Goal: Entertainment & Leisure: Consume media (video, audio)

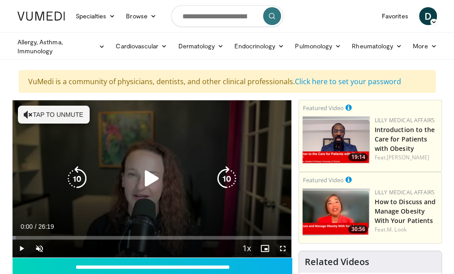
scroll to position [90, 0]
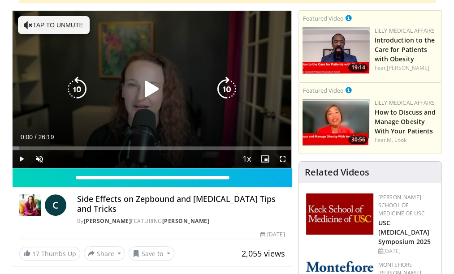
click at [142, 90] on icon "Video Player" at bounding box center [151, 89] width 25 height 25
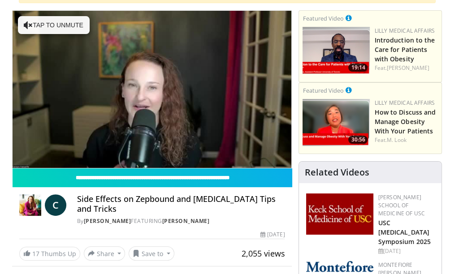
click at [37, 158] on video-js "**********" at bounding box center [152, 89] width 279 height 157
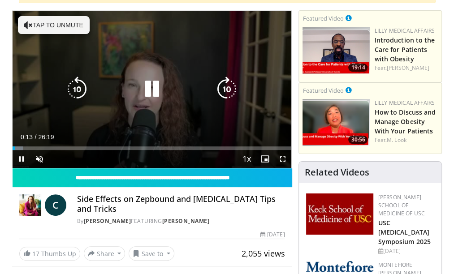
click at [60, 21] on button "Tap to unmute" at bounding box center [54, 25] width 72 height 18
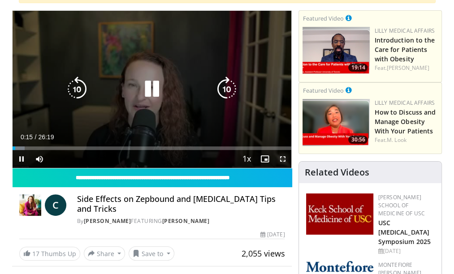
drag, startPoint x: 282, startPoint y: 158, endPoint x: 291, endPoint y: 216, distance: 59.0
click at [282, 158] on span "Video Player" at bounding box center [282, 159] width 18 height 18
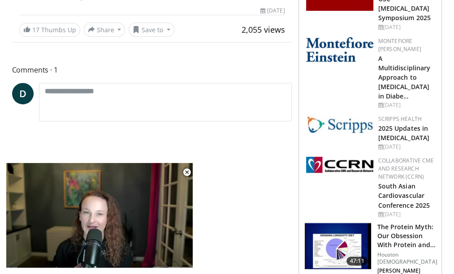
scroll to position [224, 0]
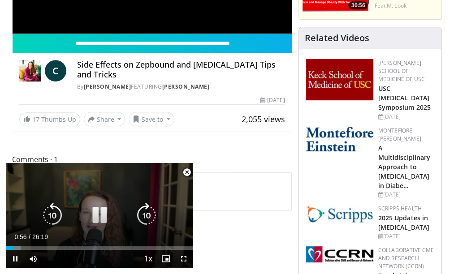
click at [101, 214] on icon "Video Player" at bounding box center [99, 215] width 25 height 25
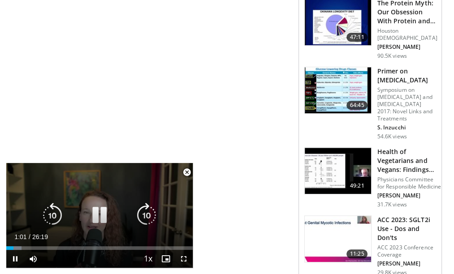
scroll to position [716, 0]
